Goal: Navigation & Orientation: Find specific page/section

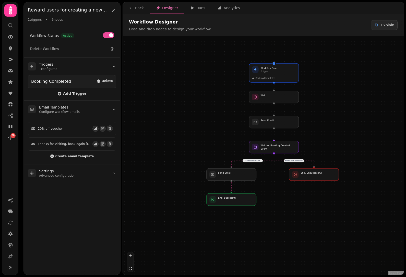
click at [190, 10] on div "Runs" at bounding box center [197, 7] width 15 height 5
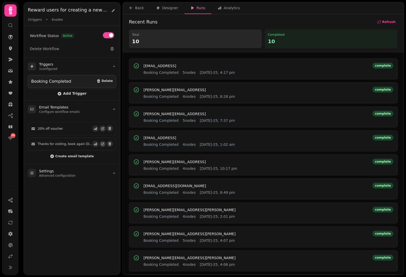
click at [176, 64] on span "[EMAIL_ADDRESS]" at bounding box center [159, 66] width 33 height 4
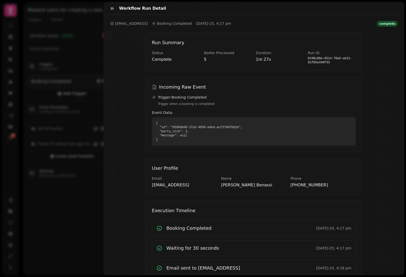
click at [112, 11] on button "button" at bounding box center [112, 8] width 10 height 10
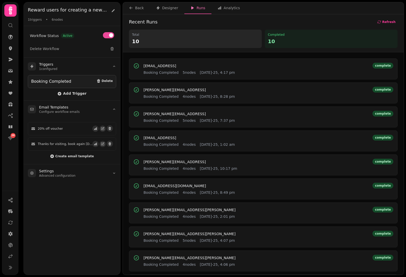
click at [164, 5] on button "Designer" at bounding box center [167, 8] width 34 height 12
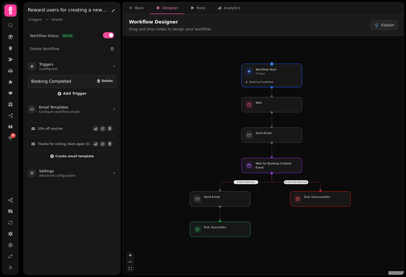
click at [279, 78] on div "Booking Completed" at bounding box center [271, 81] width 53 height 6
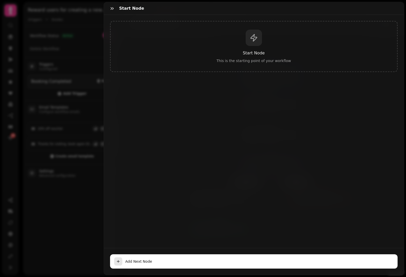
click at [114, 7] on icon "button" at bounding box center [112, 8] width 5 height 5
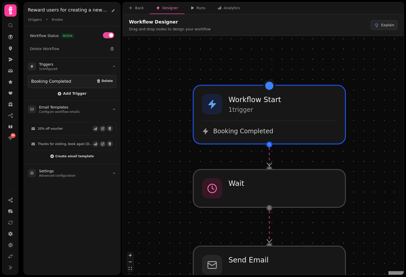
click at [11, 47] on icon at bounding box center [10, 48] width 3 height 4
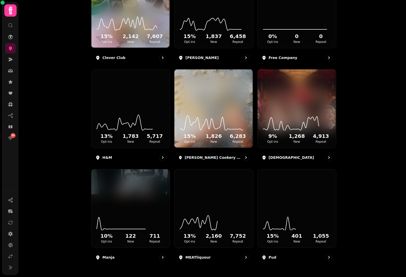
scroll to position [209, 0]
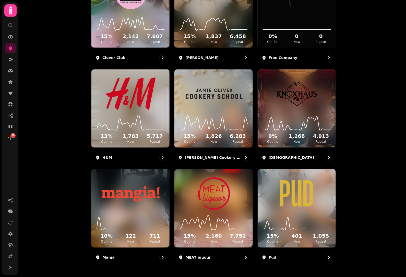
click at [137, 197] on img at bounding box center [130, 193] width 59 height 33
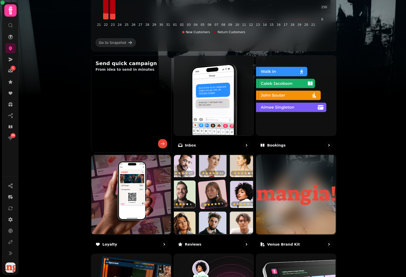
scroll to position [133, 0]
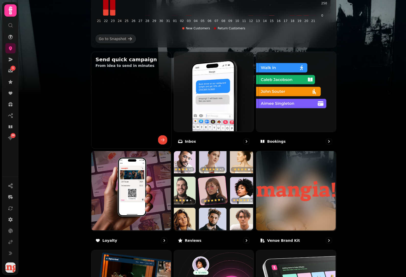
click at [303, 99] on img at bounding box center [296, 91] width 80 height 80
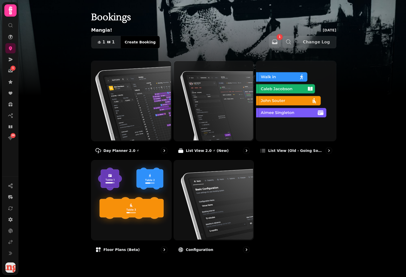
click at [146, 103] on img at bounding box center [131, 100] width 80 height 80
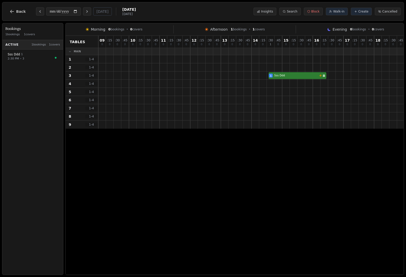
select select "****"
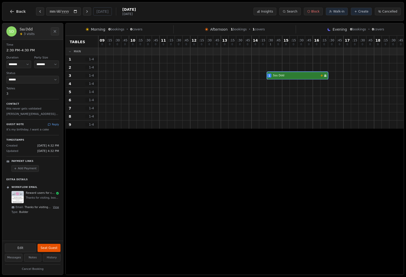
click at [57, 206] on button "View" at bounding box center [56, 207] width 6 height 4
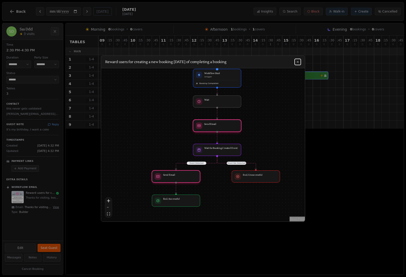
click at [185, 178] on div at bounding box center [176, 176] width 48 height 12
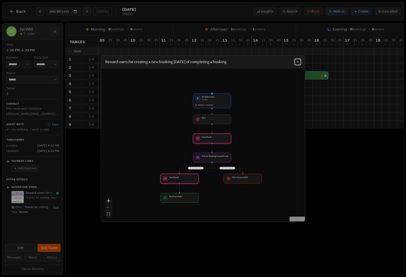
click at [300, 64] on button at bounding box center [298, 62] width 6 height 6
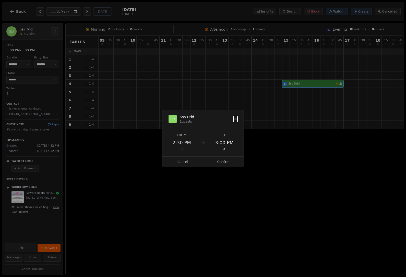
click at [227, 163] on button "Confirm" at bounding box center [223, 162] width 41 height 10
click at [227, 142] on div "2:00 PM" at bounding box center [224, 142] width 26 height 7
click at [225, 160] on button "Confirm" at bounding box center [223, 162] width 41 height 10
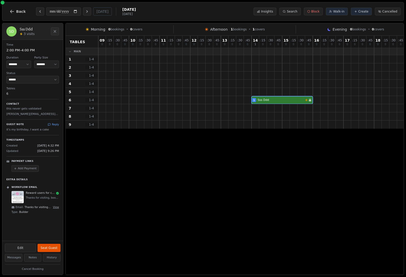
click at [15, 13] on button "Back" at bounding box center [17, 11] width 25 height 12
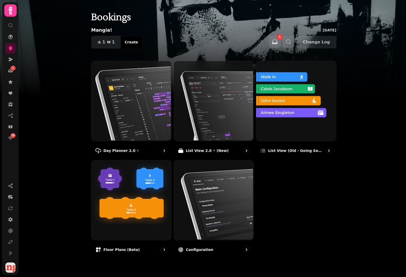
click at [233, 118] on img at bounding box center [213, 100] width 80 height 80
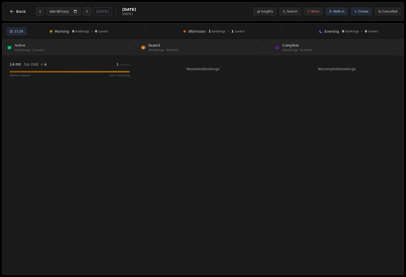
click at [37, 69] on div "14:00 Sss Ddd Workflow email booking Birthday celebration 1 covers 446 min elap…" at bounding box center [69, 69] width 126 height 16
select select "****"
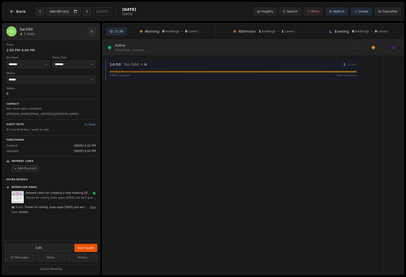
click at [90, 32] on icon "Close" at bounding box center [92, 31] width 4 height 4
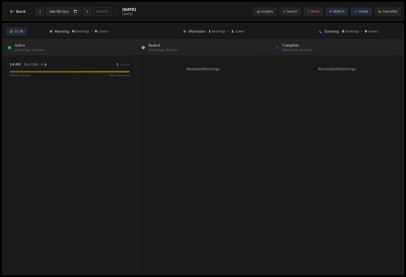
click at [15, 8] on button "Back" at bounding box center [17, 11] width 25 height 12
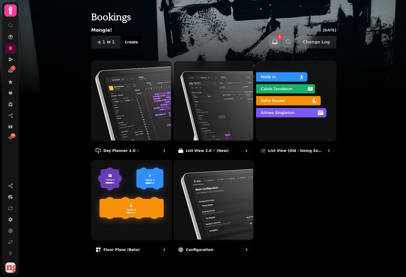
click at [8, 84] on icon at bounding box center [10, 81] width 5 height 5
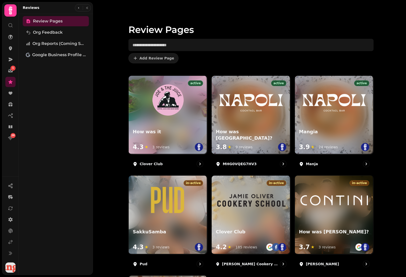
click at [11, 245] on icon at bounding box center [10, 241] width 5 height 5
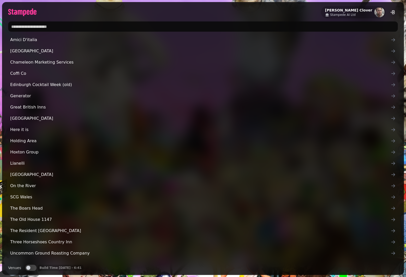
click at [37, 25] on input "text" at bounding box center [203, 26] width 390 height 10
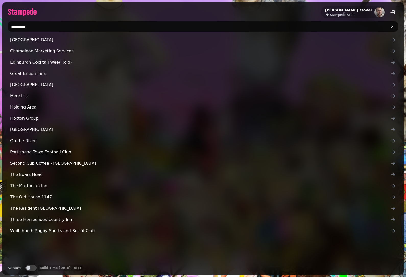
type input "**********"
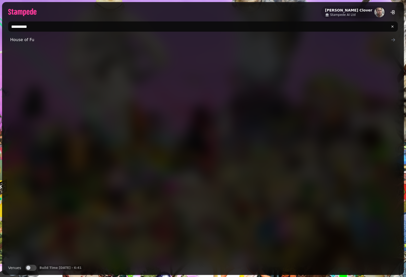
click at [23, 39] on span "House of Fu" at bounding box center [200, 40] width 380 height 6
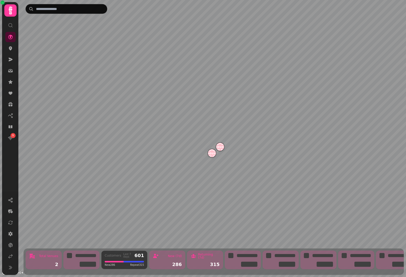
click at [10, 82] on icon at bounding box center [10, 82] width 4 height 4
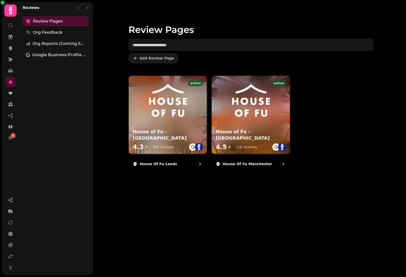
click at [11, 34] on icon at bounding box center [10, 36] width 5 height 5
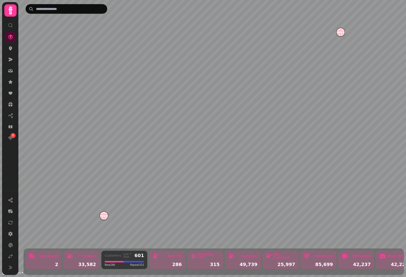
click at [340, 29] on img "House of Fu Leeds" at bounding box center [340, 32] width 8 height 8
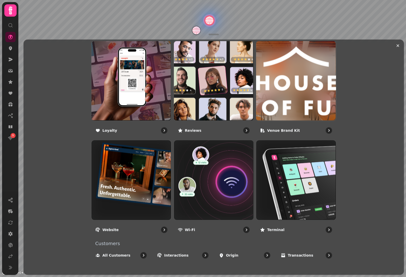
scroll to position [295, 0]
click at [232, 176] on img at bounding box center [213, 180] width 80 height 80
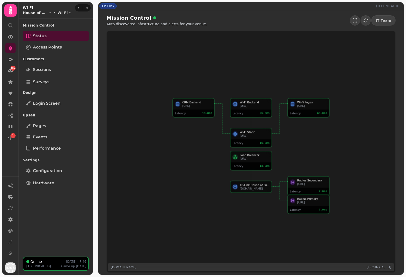
click at [68, 105] on link "Login screen" at bounding box center [56, 103] width 66 height 10
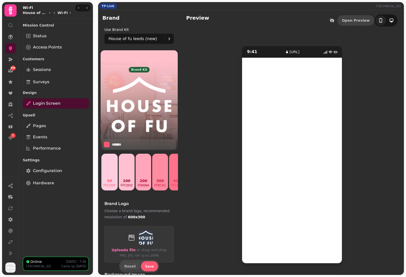
click at [360, 22] on link "Open Preview" at bounding box center [355, 20] width 37 height 10
click at [78, 8] on icon "button" at bounding box center [78, 7] width 3 height 3
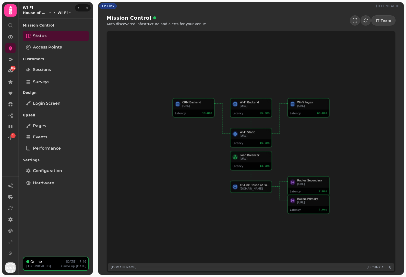
click at [9, 84] on icon at bounding box center [10, 81] width 5 height 5
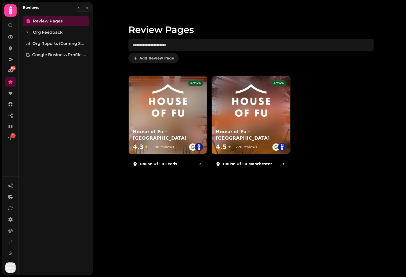
click at [187, 101] on img at bounding box center [168, 100] width 38 height 33
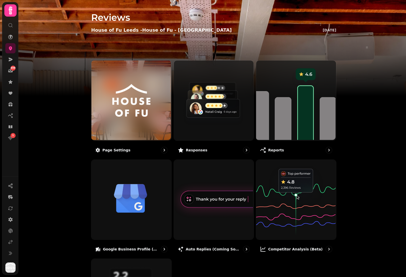
click at [140, 90] on img at bounding box center [131, 100] width 60 height 33
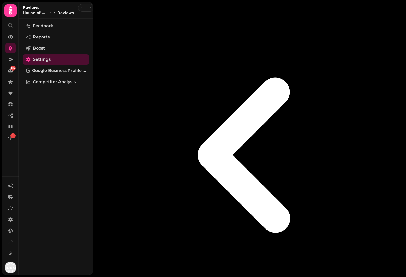
scroll to position [88, 0]
click at [79, 10] on button "button" at bounding box center [82, 8] width 6 height 6
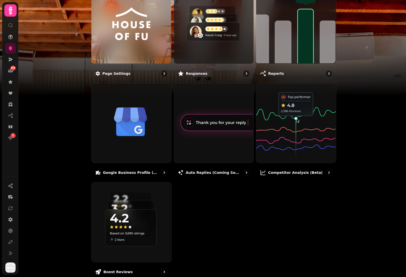
scroll to position [80, 0]
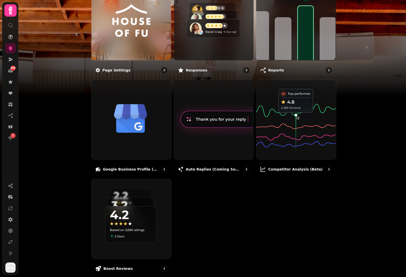
click at [227, 129] on img at bounding box center [213, 119] width 80 height 80
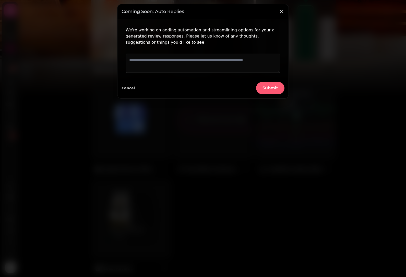
click at [278, 11] on button "button" at bounding box center [281, 11] width 10 height 10
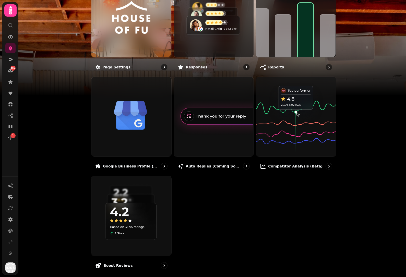
scroll to position [86, 0]
click at [299, 119] on img at bounding box center [296, 116] width 80 height 80
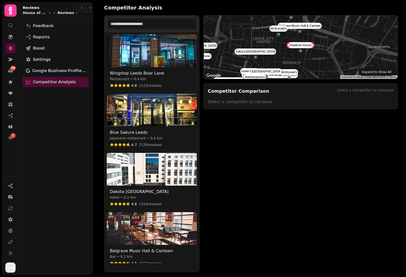
click at [79, 8] on button "button" at bounding box center [82, 8] width 6 height 6
click at [80, 7] on icon "button" at bounding box center [81, 7] width 3 height 3
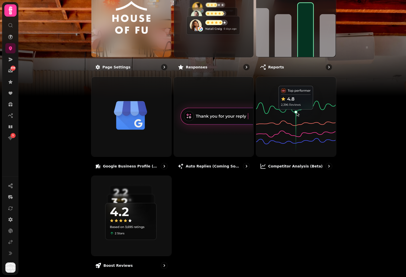
scroll to position [86, 0]
click at [223, 116] on img at bounding box center [213, 116] width 80 height 80
click at [227, 112] on img at bounding box center [213, 116] width 80 height 80
click at [219, 129] on img at bounding box center [213, 116] width 80 height 80
click at [15, 213] on button at bounding box center [10, 208] width 10 height 10
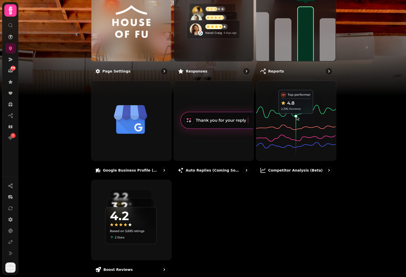
scroll to position [79, 0]
click at [9, 210] on icon at bounding box center [10, 208] width 4 height 4
click at [9, 211] on icon at bounding box center [10, 208] width 5 height 5
click at [10, 211] on icon at bounding box center [10, 208] width 5 height 5
click at [204, 124] on img at bounding box center [213, 120] width 80 height 80
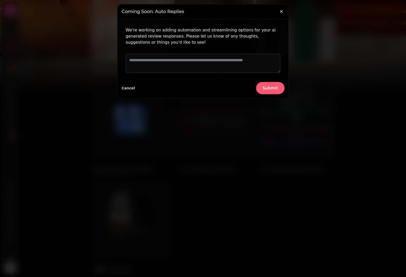
click at [281, 12] on icon "button" at bounding box center [281, 11] width 3 height 3
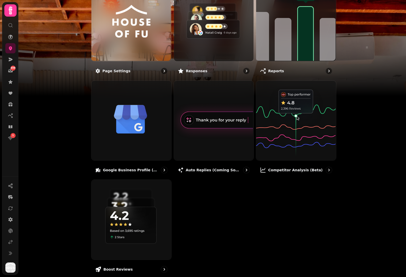
click at [239, 127] on img at bounding box center [213, 120] width 80 height 80
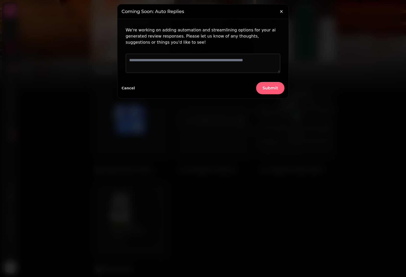
click at [282, 11] on icon "button" at bounding box center [281, 11] width 5 height 5
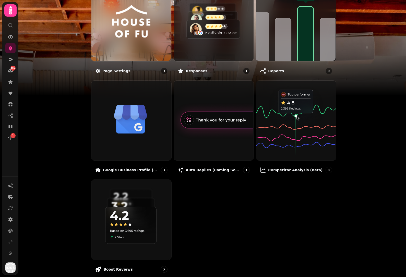
click at [369, 46] on img at bounding box center [203, 64] width 406 height 128
click at [11, 61] on icon at bounding box center [10, 59] width 5 height 5
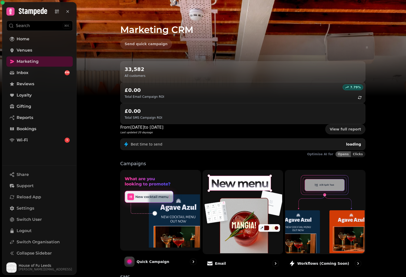
click at [53, 129] on link "Bookings" at bounding box center [39, 129] width 66 height 10
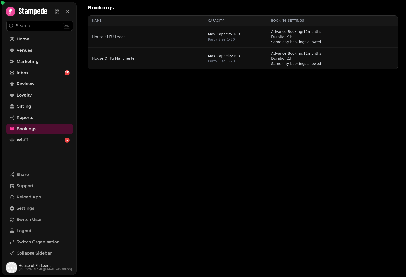
click at [112, 36] on link "House of FU Leeds" at bounding box center [108, 36] width 33 height 5
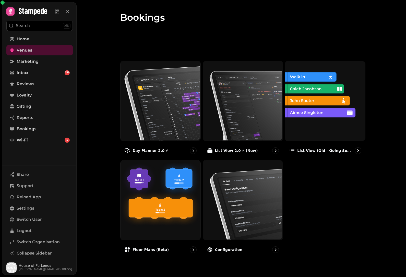
click at [175, 97] on img at bounding box center [160, 100] width 80 height 80
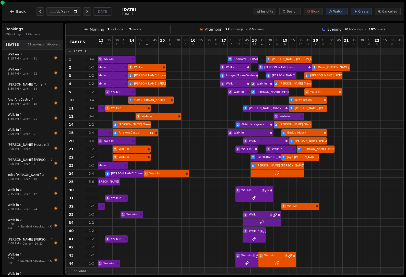
scroll to position [0, 47]
select select "****"
select select "*"
select select "******"
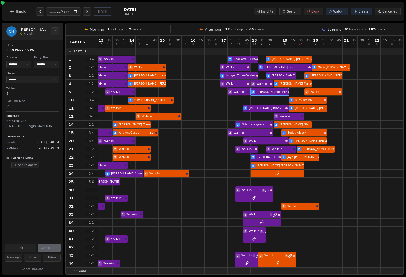
click at [272, 95] on div "2 Walk-in 2 Walk-in 2 Walk-in 2 [PERSON_NAME] 2 Walk-in" at bounding box center [227, 92] width 352 height 8
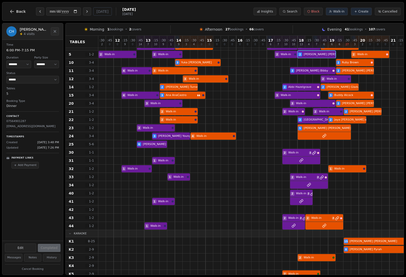
scroll to position [0, 0]
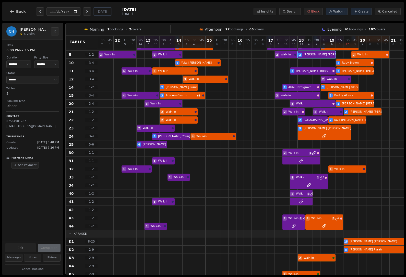
click at [16, 11] on span "Back" at bounding box center [21, 12] width 10 height 4
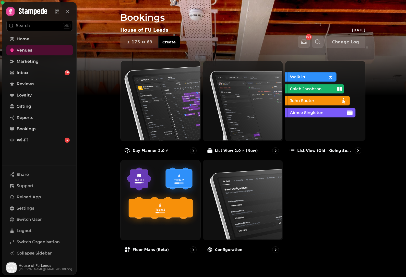
click at [320, 104] on img at bounding box center [325, 100] width 80 height 80
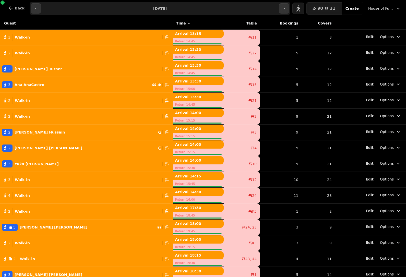
click at [13, 10] on button "Back" at bounding box center [16, 8] width 25 height 12
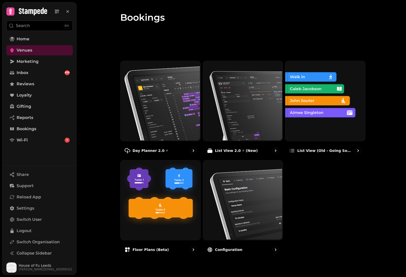
click at [255, 107] on img at bounding box center [242, 100] width 80 height 80
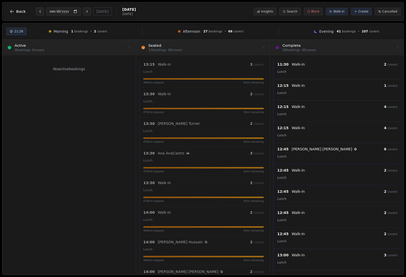
click at [205, 49] on icon at bounding box center [203, 47] width 4 height 4
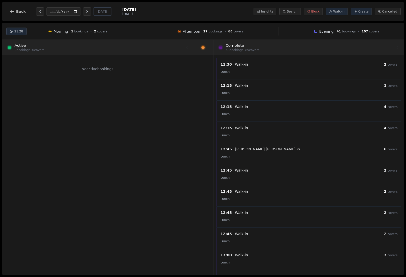
click at [37, 47] on div at bounding box center [97, 47] width 181 height 14
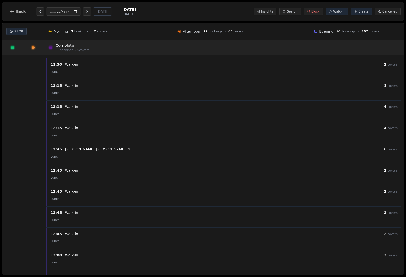
click at [36, 53] on div at bounding box center [33, 47] width 20 height 15
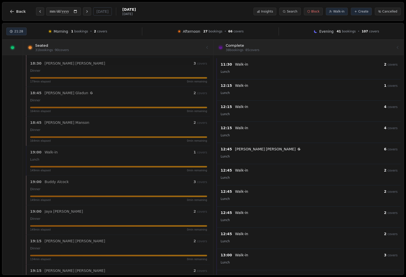
scroll to position [445, 0]
click at [137, 95] on div "[PERSON_NAME]" at bounding box center [119, 92] width 149 height 5
select select "****"
select select "*"
select select "******"
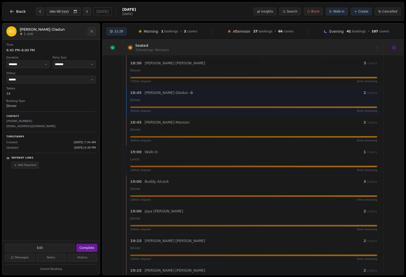
click at [51, 244] on button "Edit" at bounding box center [40, 248] width 70 height 9
select select "*"
select select "**********"
select select "****"
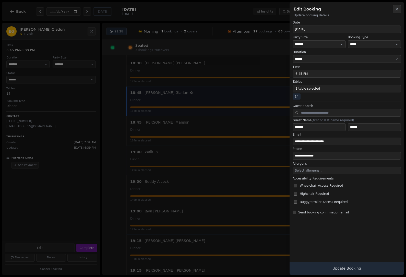
click at [399, 8] on button "Close" at bounding box center [397, 9] width 8 height 8
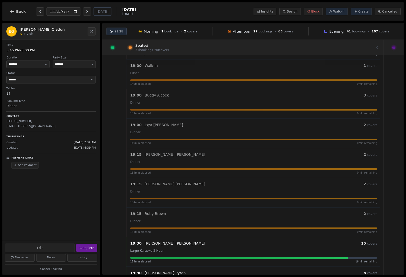
scroll to position [545, 0]
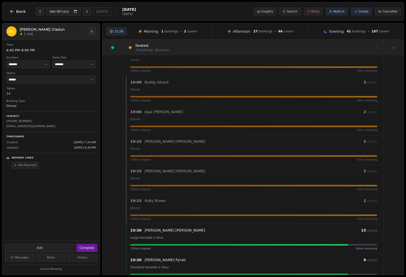
click at [214, 101] on div "149 min elapsed 0 min remaining" at bounding box center [253, 101] width 247 height 4
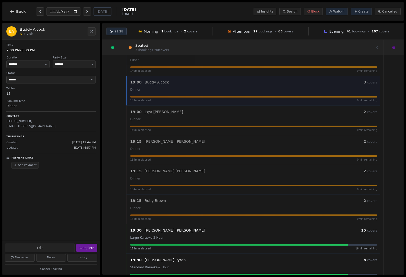
click at [197, 127] on div at bounding box center [253, 127] width 247 height 2
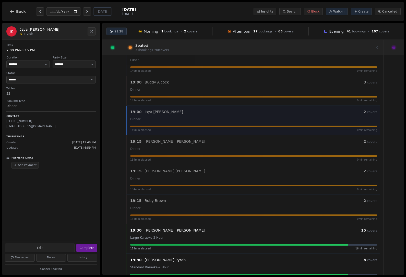
click at [186, 173] on div "[PERSON_NAME]" at bounding box center [254, 170] width 219 height 5
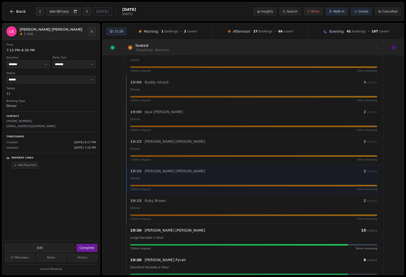
click at [189, 145] on div "19:15 [PERSON_NAME] 2 covers Dinner 134 min elapsed 0 min remaining" at bounding box center [253, 149] width 253 height 23
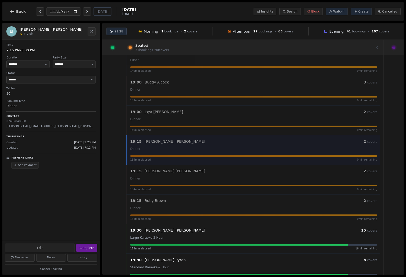
click at [177, 210] on div "Dinner" at bounding box center [253, 208] width 247 height 6
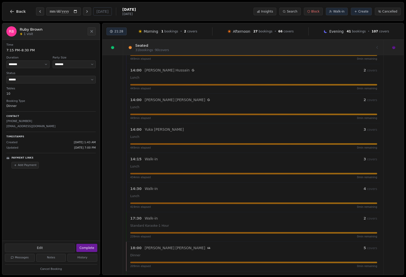
scroll to position [162, 0]
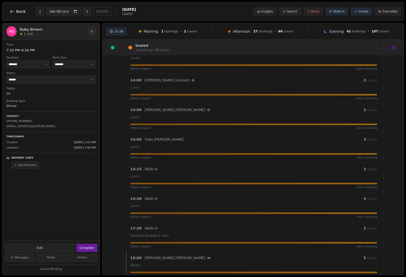
click at [195, 132] on div "14:00 [PERSON_NAME] 2 covers Lunch 449 min elapsed 0 min remaining" at bounding box center [253, 118] width 254 height 30
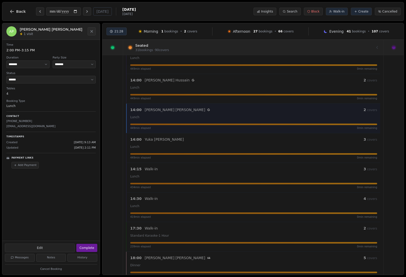
click at [206, 89] on div "Lunch" at bounding box center [253, 87] width 247 height 6
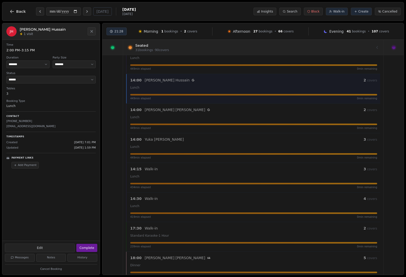
click at [213, 77] on div "14:00 [PERSON_NAME] 2 covers Lunch 449 min elapsed 0 min remaining" at bounding box center [253, 89] width 254 height 30
click at [18, 10] on span "Back" at bounding box center [21, 12] width 10 height 4
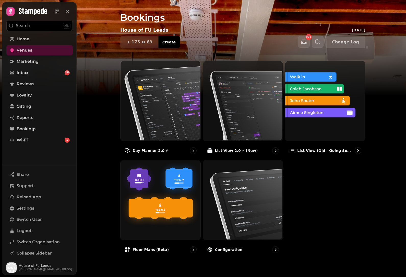
click at [168, 202] on img at bounding box center [160, 200] width 80 height 80
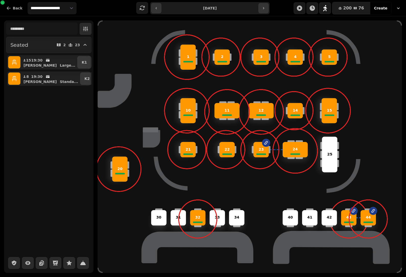
click at [188, 108] on p "10" at bounding box center [187, 110] width 5 height 5
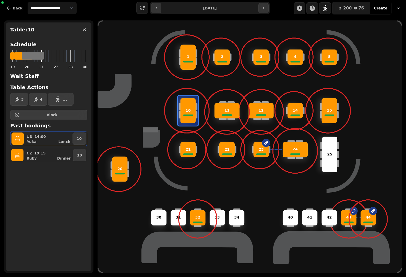
click at [220, 110] on div "11" at bounding box center [227, 110] width 24 height 5
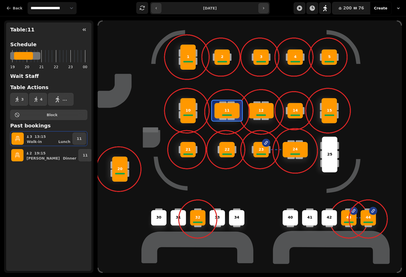
click at [255, 111] on div "12" at bounding box center [261, 110] width 24 height 5
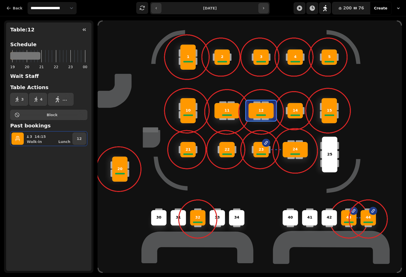
click at [261, 57] on p "3" at bounding box center [261, 56] width 3 height 5
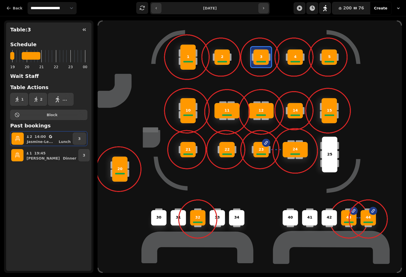
click at [226, 60] on div at bounding box center [222, 61] width 10 height 2
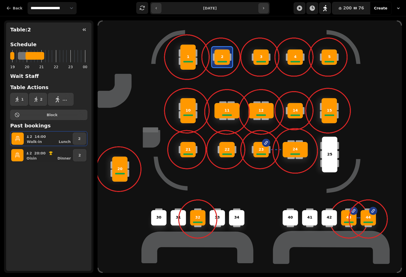
click at [294, 56] on p "4" at bounding box center [295, 56] width 3 height 5
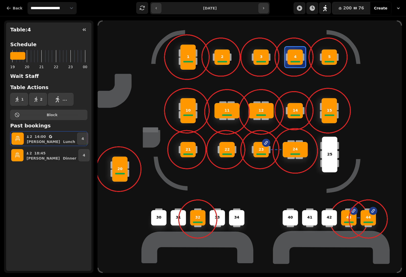
click at [336, 55] on div "5" at bounding box center [329, 56] width 15 height 5
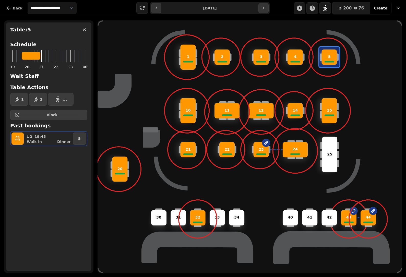
click at [293, 55] on div "4" at bounding box center [295, 56] width 15 height 5
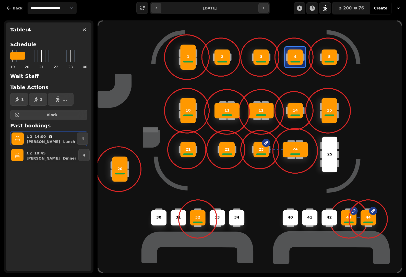
click at [314, 11] on icon "button" at bounding box center [312, 8] width 6 height 6
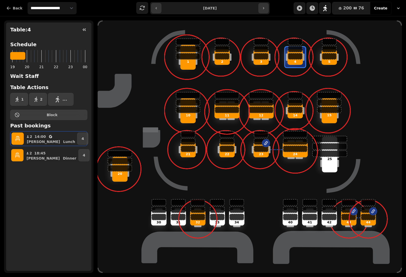
click at [315, 8] on icon "button" at bounding box center [312, 8] width 6 height 6
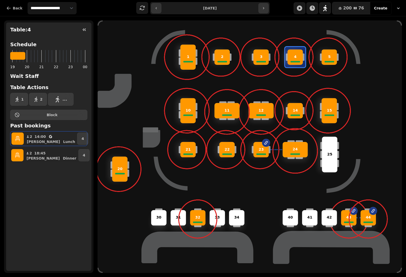
click at [302, 7] on icon "button" at bounding box center [299, 7] width 5 height 5
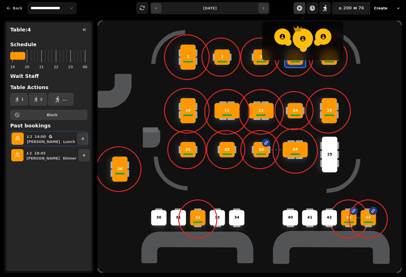
click at [302, 8] on icon "button" at bounding box center [299, 7] width 5 height 5
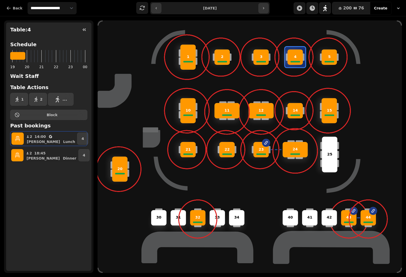
click at [357, 7] on icon "button" at bounding box center [355, 8] width 3 height 3
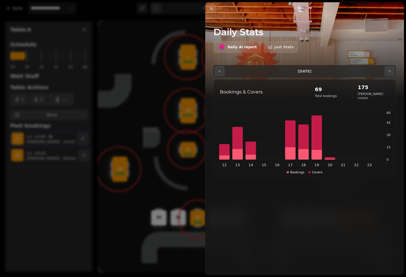
click at [208, 9] on button "button" at bounding box center [211, 8] width 10 height 10
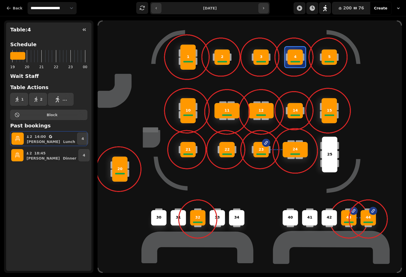
click at [15, 10] on span "Back" at bounding box center [18, 8] width 10 height 4
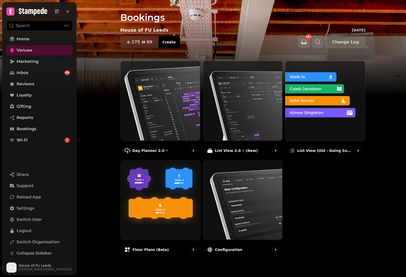
click at [52, 117] on link "Reports" at bounding box center [39, 118] width 66 height 10
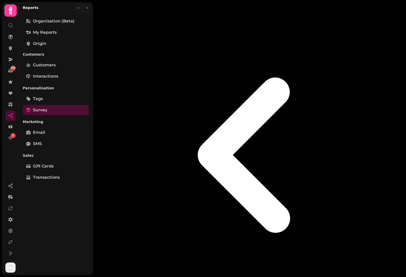
click at [9, 95] on icon at bounding box center [10, 93] width 5 height 5
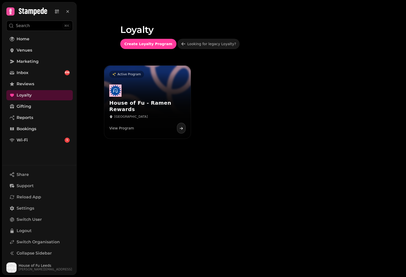
click at [138, 123] on div "View Program" at bounding box center [147, 128] width 76 height 12
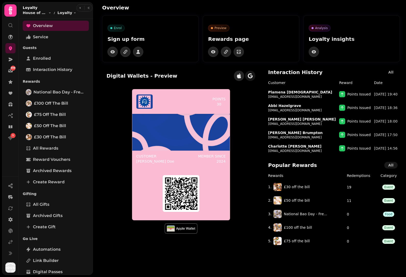
click at [33, 55] on link "Enrolled" at bounding box center [56, 58] width 66 height 10
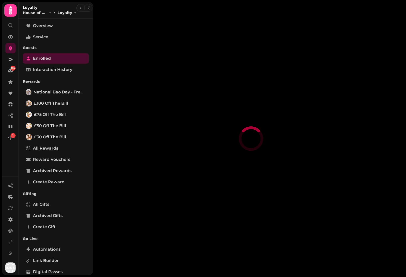
select select "**"
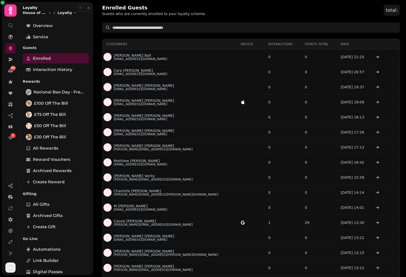
click at [133, 60] on p "[EMAIL_ADDRESS][DOMAIN_NAME]" at bounding box center [141, 59] width 54 height 4
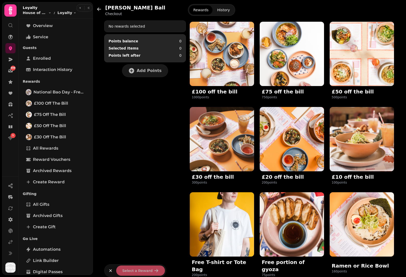
click at [86, 9] on button "button" at bounding box center [89, 8] width 6 height 6
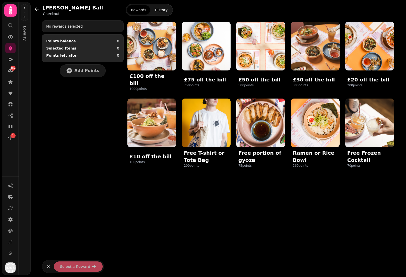
click at [268, 41] on img at bounding box center [260, 46] width 49 height 49
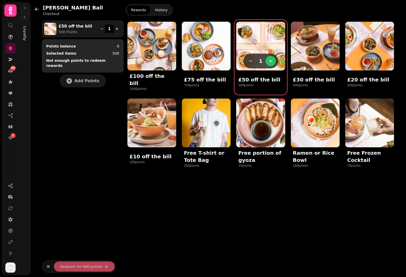
click at [39, 9] on icon "button" at bounding box center [36, 9] width 5 height 5
select select "**"
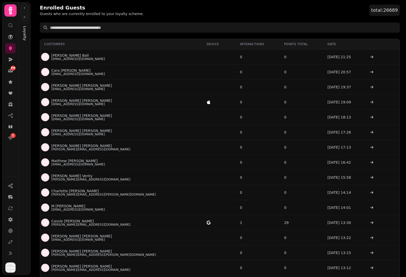
click at [24, 8] on icon "button" at bounding box center [24, 7] width 3 height 3
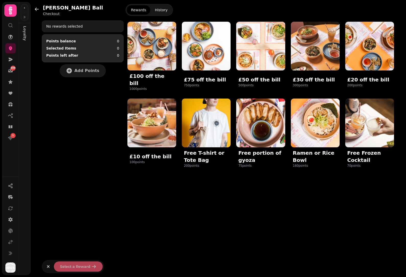
click at [22, 2] on div "459 1 [PERSON_NAME] Checkout No rewards selected Points balance 0 Selected Item…" at bounding box center [203, 138] width 406 height 277
click at [39, 10] on icon "button" at bounding box center [36, 9] width 5 height 5
select select "**"
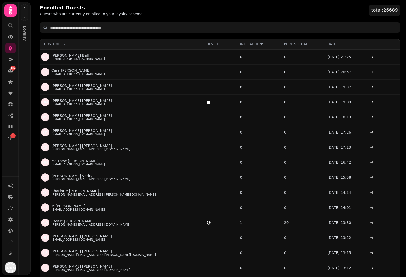
click at [24, 9] on button "button" at bounding box center [24, 8] width 6 height 6
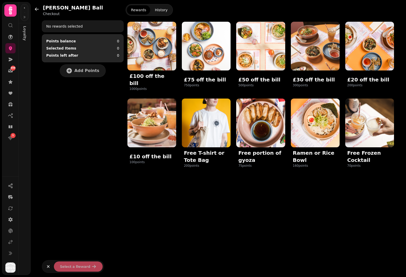
click at [23, 5] on button "button" at bounding box center [24, 8] width 6 height 6
select select "**"
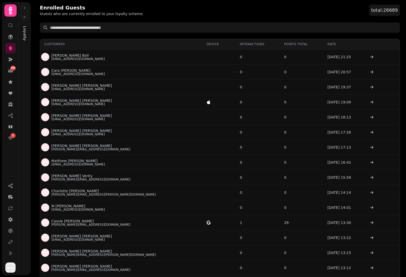
click at [25, 9] on icon "button" at bounding box center [24, 7] width 3 height 3
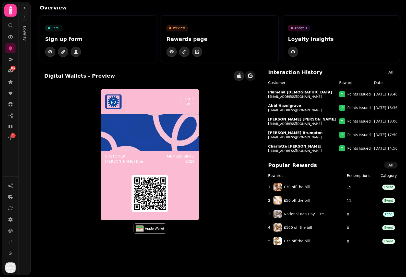
click at [26, 5] on button "button" at bounding box center [24, 8] width 6 height 6
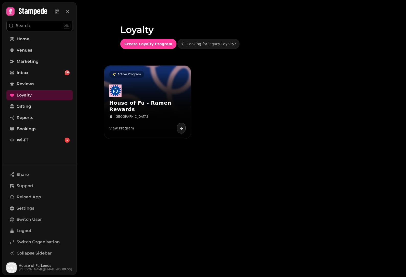
click at [50, 74] on link "Inbox 459" at bounding box center [39, 73] width 66 height 10
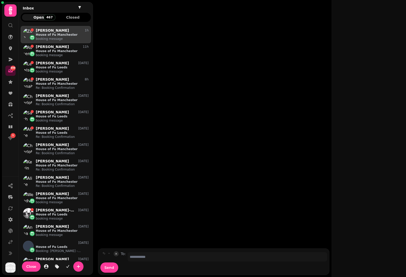
scroll to position [0, 0]
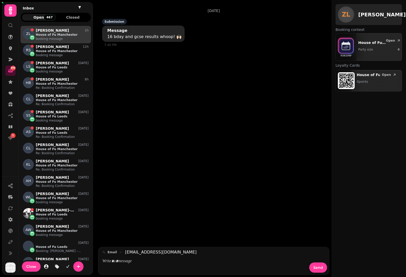
click at [35, 48] on div "[PERSON_NAME] 11h House of Fu Manchester booking message" at bounding box center [61, 51] width 55 height 13
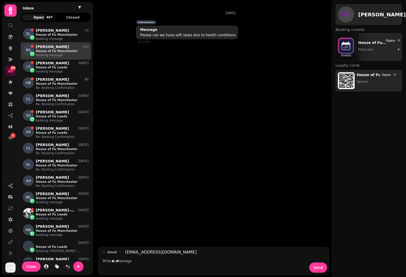
click at [45, 34] on p "House of Fu Manchester" at bounding box center [62, 35] width 53 height 4
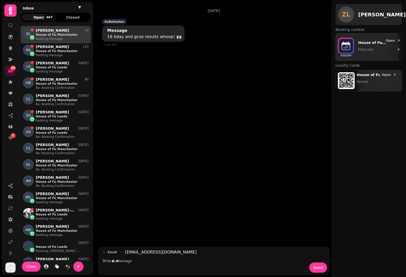
click at [56, 50] on p "House of Fu Manchester" at bounding box center [62, 51] width 53 height 4
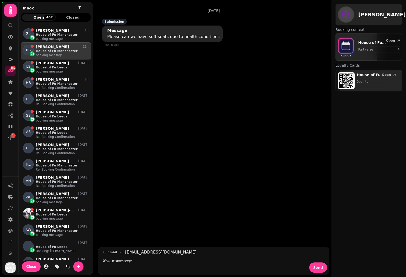
click at [47, 69] on p "House of Fu Leeds" at bounding box center [62, 67] width 53 height 4
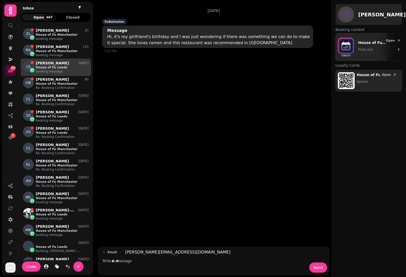
click at [53, 83] on p "House of Fu Manchester" at bounding box center [62, 84] width 53 height 4
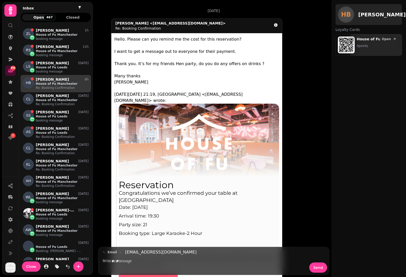
click at [38, 33] on p "House of Fu Manchester" at bounding box center [62, 35] width 53 height 4
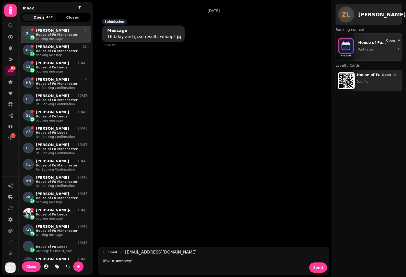
click at [12, 244] on icon at bounding box center [11, 242] width 4 height 4
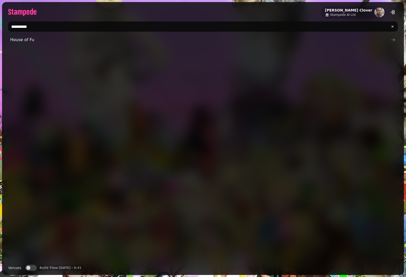
click at [27, 26] on input "**********" at bounding box center [203, 26] width 390 height 10
click at [18, 23] on input "**********" at bounding box center [203, 26] width 390 height 10
click at [16, 23] on input "**********" at bounding box center [203, 26] width 390 height 10
click at [18, 23] on input "**********" at bounding box center [203, 26] width 390 height 10
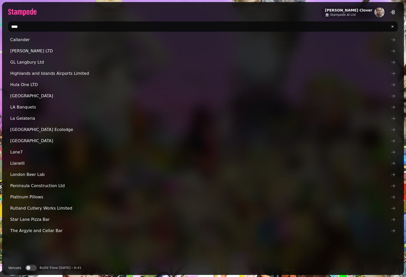
type input "*****"
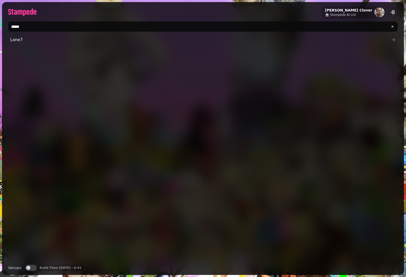
click at [20, 39] on span "Lane7" at bounding box center [200, 40] width 380 height 6
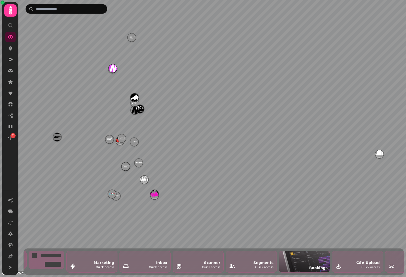
scroll to position [0, 537]
click at [379, 155] on img "Lane7 Berlin" at bounding box center [379, 154] width 8 height 8
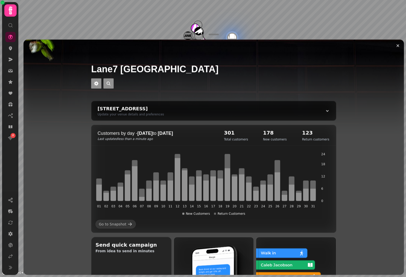
click at [209, 47] on img at bounding box center [213, 104] width 380 height 128
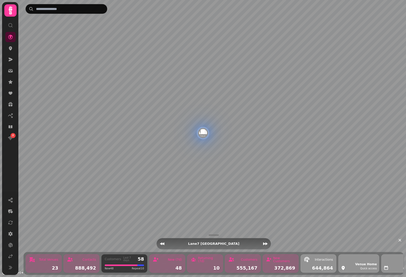
click at [264, 241] on icon "Next venue" at bounding box center [265, 243] width 5 height 5
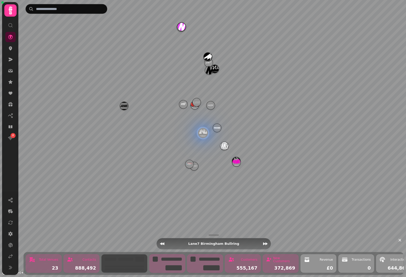
click at [266, 242] on icon "Next venue" at bounding box center [265, 243] width 5 height 3
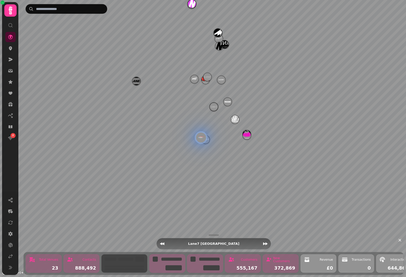
click at [264, 241] on icon "Next venue" at bounding box center [265, 243] width 5 height 5
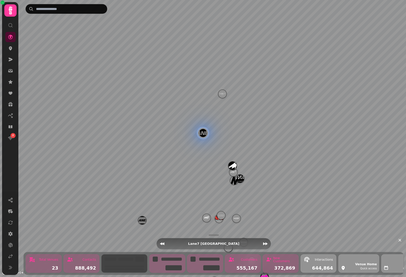
click at [264, 243] on icon "Next venue" at bounding box center [265, 243] width 5 height 5
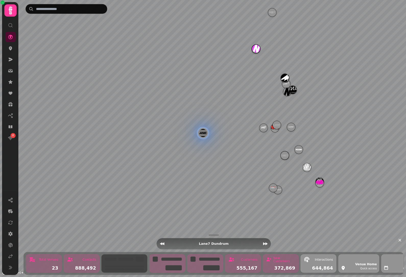
click at [265, 242] on icon "Next venue" at bounding box center [265, 243] width 5 height 3
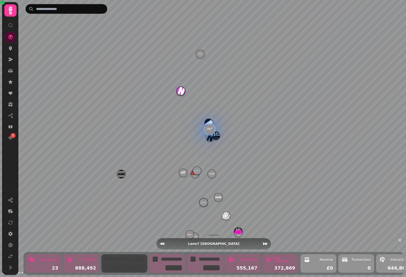
click at [265, 242] on icon "Next venue" at bounding box center [265, 243] width 5 height 3
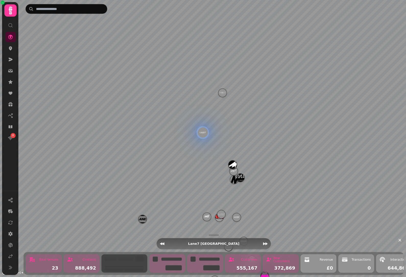
click at [267, 242] on icon "Next venue" at bounding box center [265, 243] width 5 height 3
click at [266, 241] on icon "Next venue" at bounding box center [265, 243] width 5 height 5
click at [266, 239] on button "Next venue" at bounding box center [265, 243] width 9 height 9
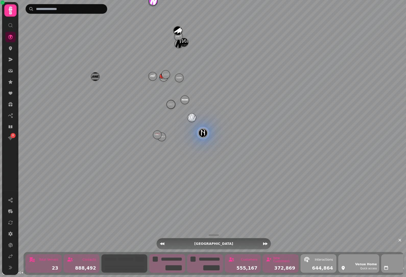
click at [265, 239] on button "Next venue" at bounding box center [265, 243] width 9 height 9
click at [269, 240] on button "Next venue" at bounding box center [265, 243] width 9 height 9
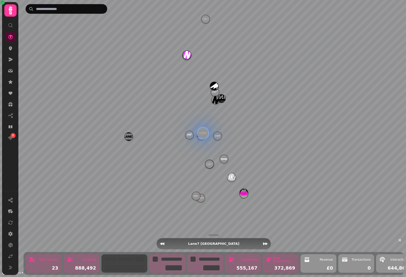
click at [271, 234] on div at bounding box center [213, 235] width 384 height 6
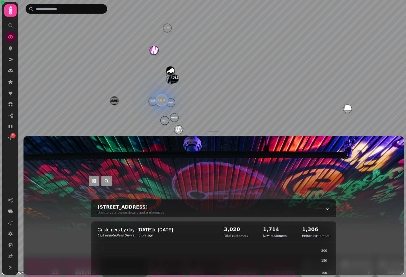
click at [271, 238] on div "1,714 New customers" at bounding box center [278, 231] width 38 height 20
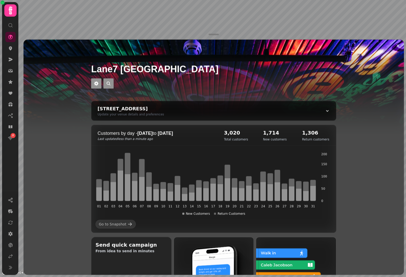
click at [127, 220] on link "Go to Snapshot" at bounding box center [115, 224] width 40 height 9
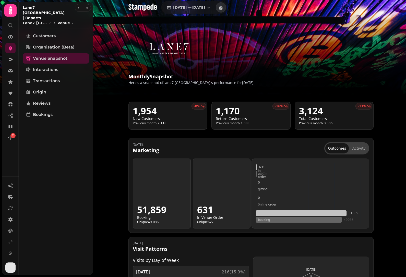
click at [71, 31] on link "Customers" at bounding box center [56, 36] width 66 height 10
select select "**"
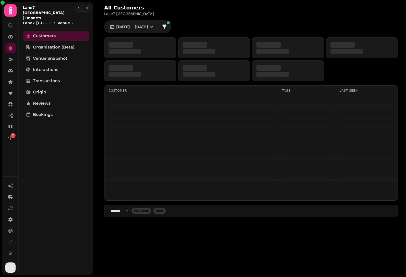
click at [13, 58] on icon at bounding box center [10, 59] width 5 height 5
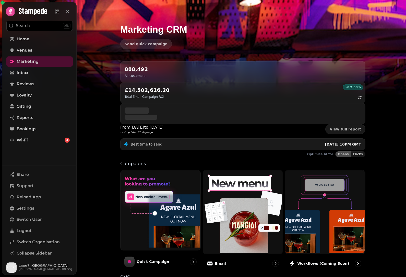
click at [180, 170] on img at bounding box center [160, 210] width 80 height 80
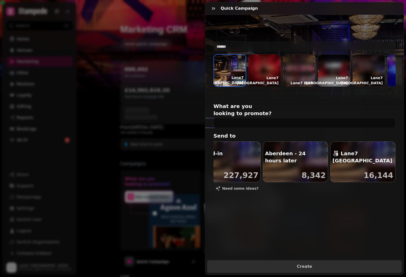
click at [270, 71] on div at bounding box center [264, 70] width 32 height 32
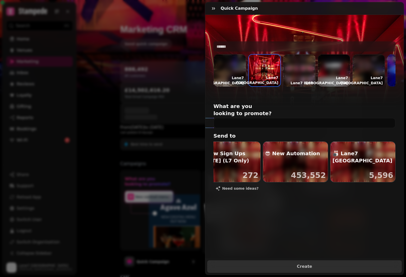
click at [303, 75] on div at bounding box center [299, 70] width 32 height 32
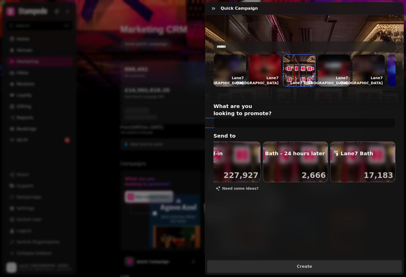
scroll to position [0, 422]
click at [290, 154] on div "button" at bounding box center [295, 162] width 65 height 40
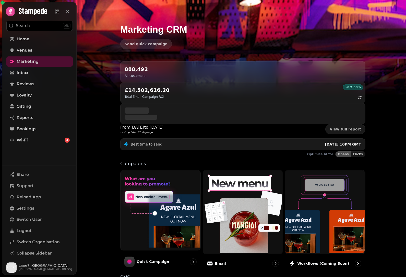
click at [238, 180] on img at bounding box center [242, 211] width 80 height 83
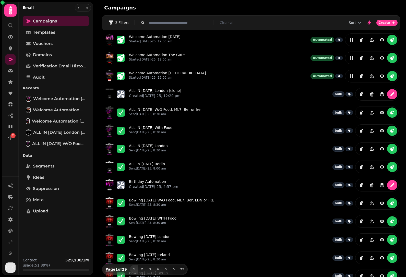
click at [158, 40] on p "Started [DATE]-25, 12:00 am" at bounding box center [155, 41] width 52 height 4
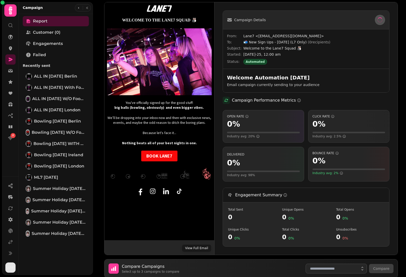
click at [77, 9] on icon "button" at bounding box center [78, 7] width 3 height 3
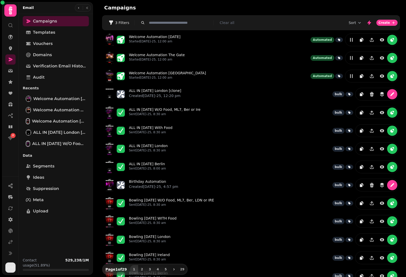
click at [78, 6] on button "button" at bounding box center [79, 8] width 6 height 6
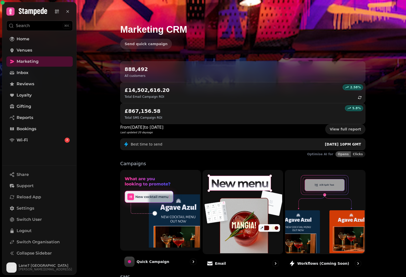
click at [47, 225] on button "Switch User" at bounding box center [39, 219] width 66 height 10
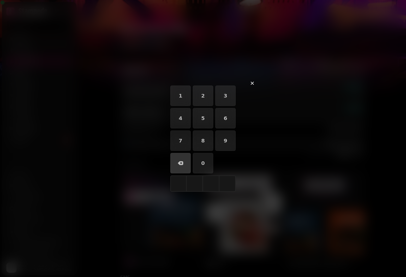
click at [252, 82] on icon "button" at bounding box center [252, 83] width 6 height 6
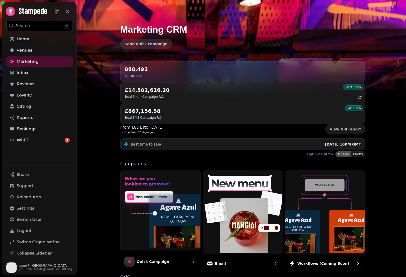
click at [53, 75] on link "Inbox" at bounding box center [39, 73] width 66 height 10
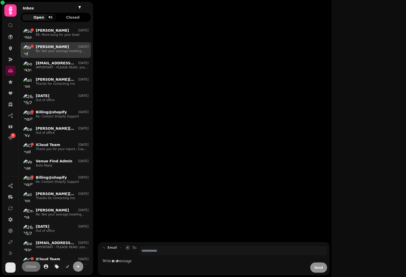
scroll to position [247, 70]
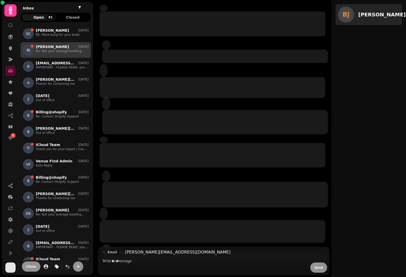
click at [9, 55] on link at bounding box center [10, 59] width 10 height 10
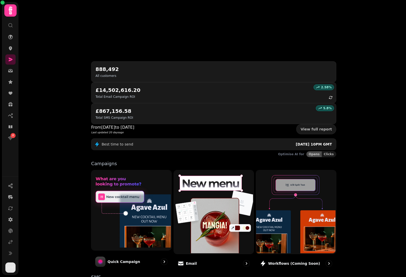
click at [11, 50] on icon at bounding box center [10, 48] width 3 height 4
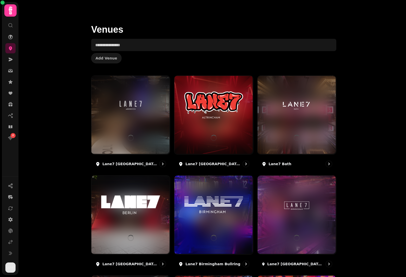
click at [135, 115] on img at bounding box center [130, 105] width 59 height 33
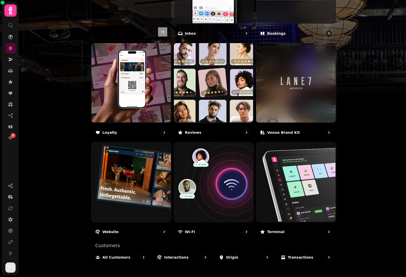
scroll to position [245, 0]
click at [237, 168] on img at bounding box center [213, 182] width 80 height 80
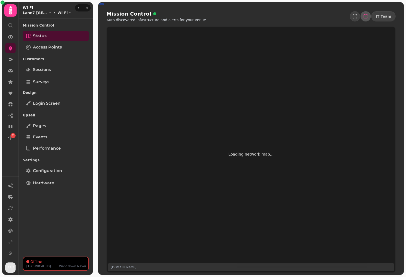
click at [77, 8] on icon "button" at bounding box center [78, 7] width 3 height 3
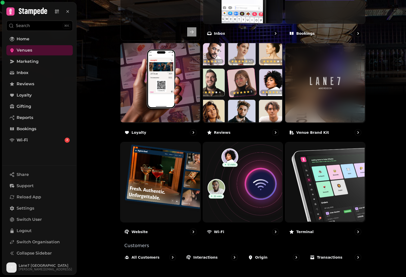
scroll to position [245, 0]
click at [244, 174] on img at bounding box center [242, 182] width 80 height 80
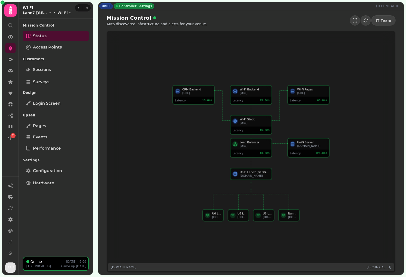
click at [253, 168] on div "UniFi Lane7 Aberdeen [DOMAIN_NAME]" at bounding box center [250, 173] width 41 height 11
click at [357, 19] on icon "button" at bounding box center [354, 20] width 5 height 5
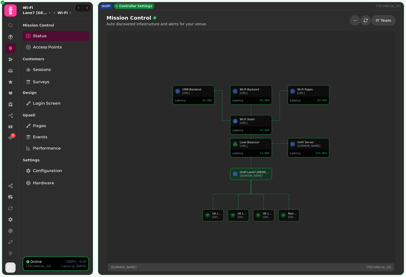
click at [357, 18] on icon "button" at bounding box center [354, 20] width 5 height 5
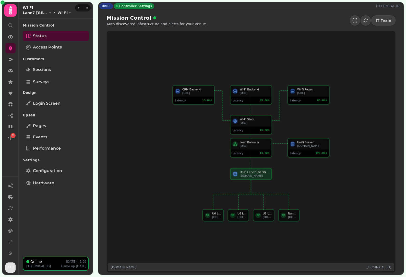
click at [90, 9] on button "button" at bounding box center [87, 8] width 6 height 6
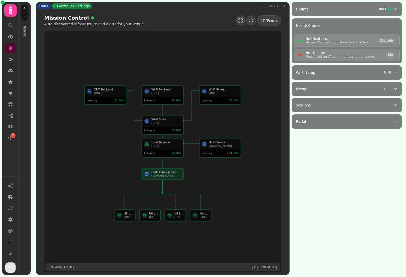
click at [360, 90] on div "Events ( )" at bounding box center [345, 88] width 98 height 5
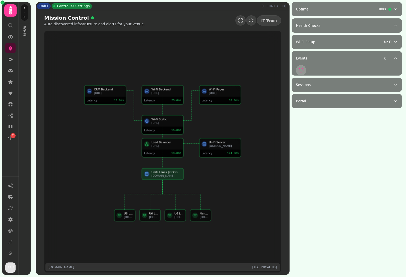
click at [394, 24] on icon "button" at bounding box center [395, 25] width 4 height 4
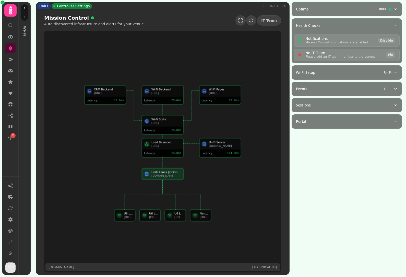
click at [386, 70] on p "UniFi" at bounding box center [387, 72] width 7 height 4
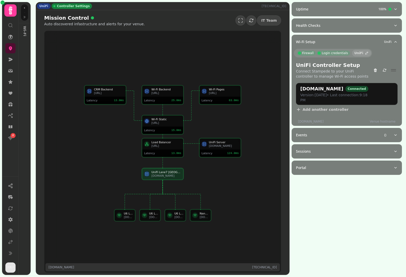
click at [385, 133] on p "( )" at bounding box center [385, 135] width 2 height 4
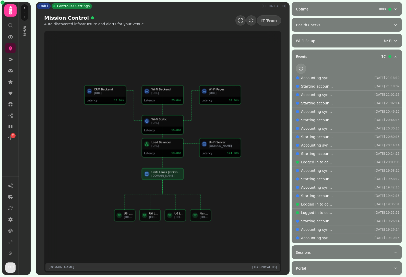
click at [27, 17] on button "button" at bounding box center [24, 17] width 6 height 6
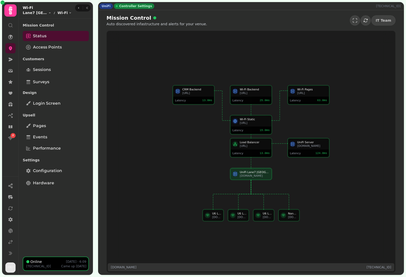
click at [62, 48] on link "Access Points" at bounding box center [56, 47] width 66 height 10
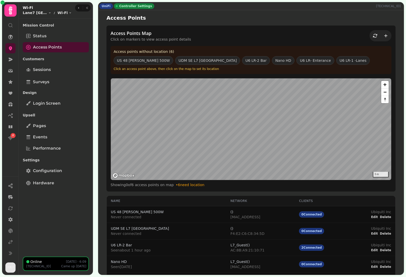
click at [177, 59] on button "UDM SE L7 [GEOGRAPHIC_DATA]" at bounding box center [207, 60] width 65 height 9
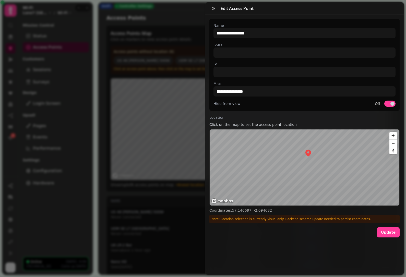
click at [209, 6] on button "button" at bounding box center [213, 8] width 10 height 10
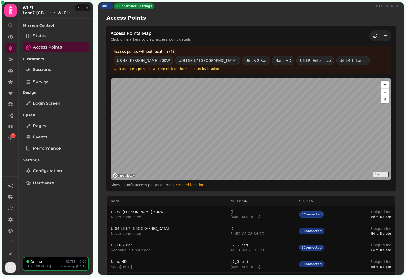
click at [80, 5] on div at bounding box center [83, 8] width 16 height 8
click at [80, 8] on button "button" at bounding box center [79, 8] width 6 height 6
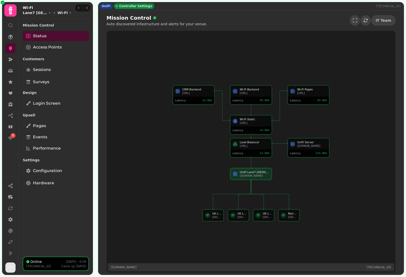
click at [11, 245] on icon at bounding box center [10, 241] width 5 height 5
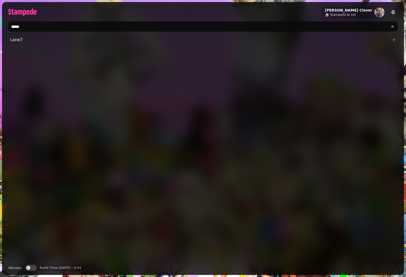
click at [356, 16] on span "Stampede AI Ltd" at bounding box center [343, 15] width 26 height 4
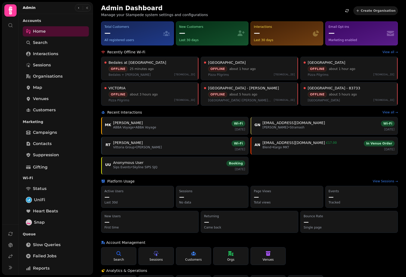
click at [61, 83] on link "Map" at bounding box center [56, 87] width 66 height 10
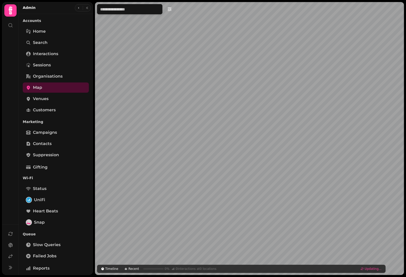
click at [90, 9] on button "button" at bounding box center [87, 8] width 6 height 6
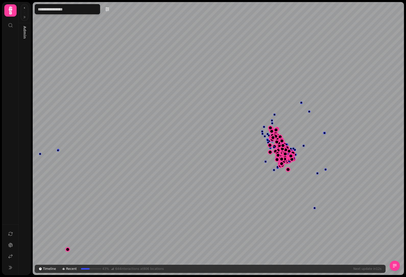
click at [393, 266] on icon "button" at bounding box center [394, 265] width 5 height 5
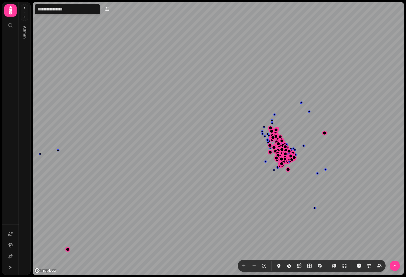
click at [378, 263] on button "button" at bounding box center [379, 266] width 10 height 10
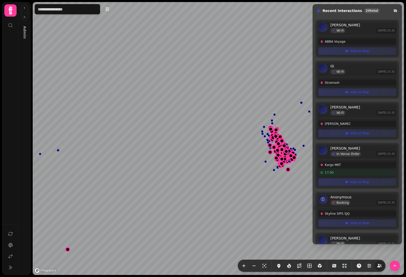
click at [394, 265] on icon "button" at bounding box center [394, 265] width 5 height 5
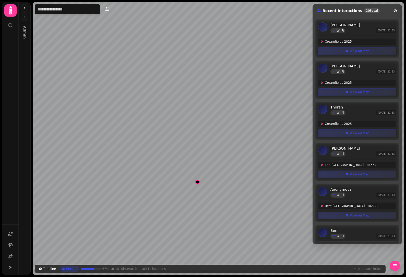
click at [198, 181] on div "Map marker" at bounding box center [197, 181] width 7 height 7
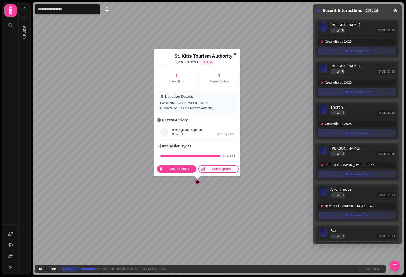
click at [394, 264] on icon "button" at bounding box center [395, 265] width 4 height 3
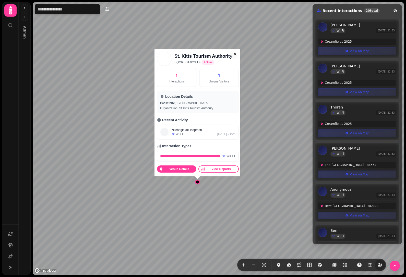
click at [393, 265] on icon "button" at bounding box center [394, 265] width 5 height 5
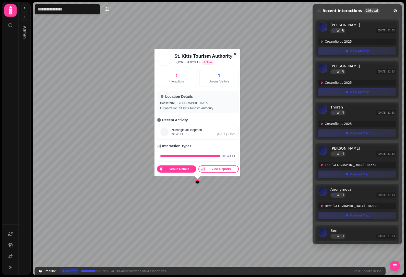
click at [394, 265] on icon "button" at bounding box center [394, 265] width 5 height 5
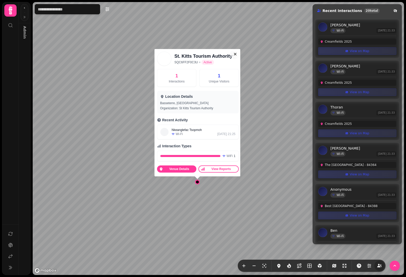
click at [381, 263] on icon "button" at bounding box center [379, 265] width 5 height 5
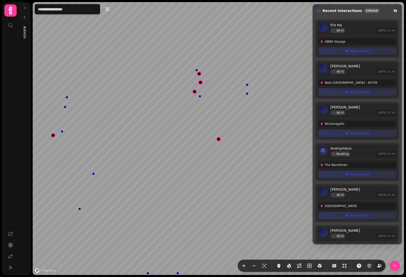
click at [370, 92] on span "View on Map" at bounding box center [357, 92] width 78 height 4
click at [371, 133] on span "View on Map" at bounding box center [357, 133] width 78 height 4
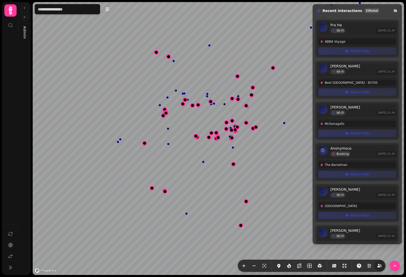
click at [357, 178] on button "View on Map" at bounding box center [357, 175] width 78 height 8
